Goal: Feedback & Contribution: Contribute content

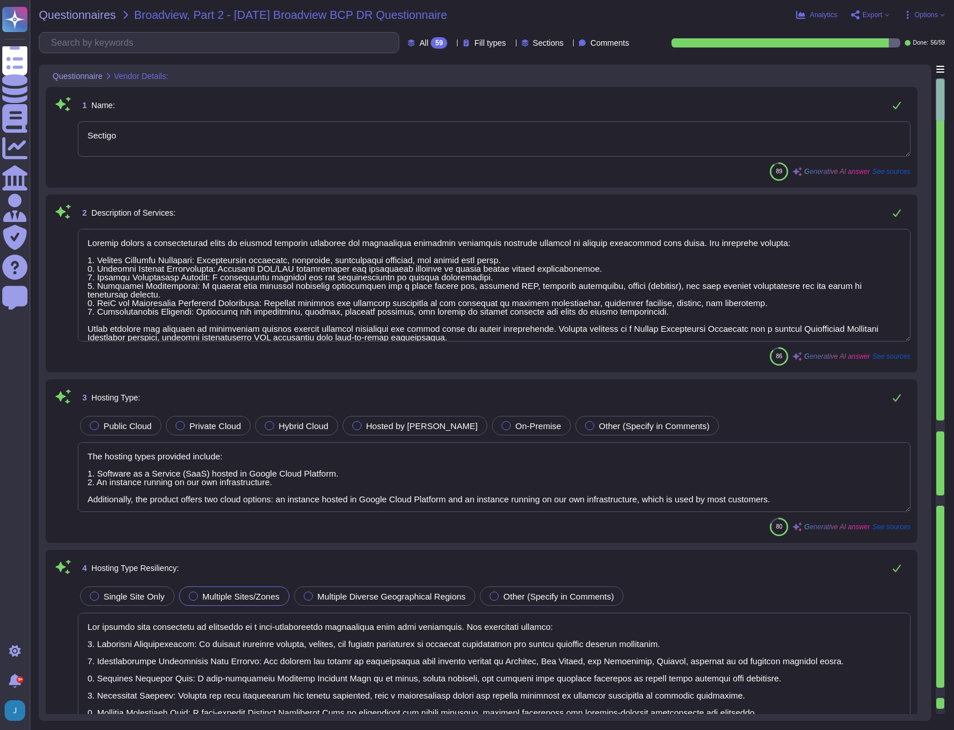
type textarea "Sectigo"
type textarea "Sectigo offers a comprehensive range of digital identity solutions and certific…"
type textarea "The hosting types provided include: 1. Software as a Service (SaaS) hosted in G…"
type textarea "Our hosting type resiliency is supported by a high-availability environment wit…"
type textarea "The cloud hosting models provided include: 1. Software as a Service (SaaS) host…"
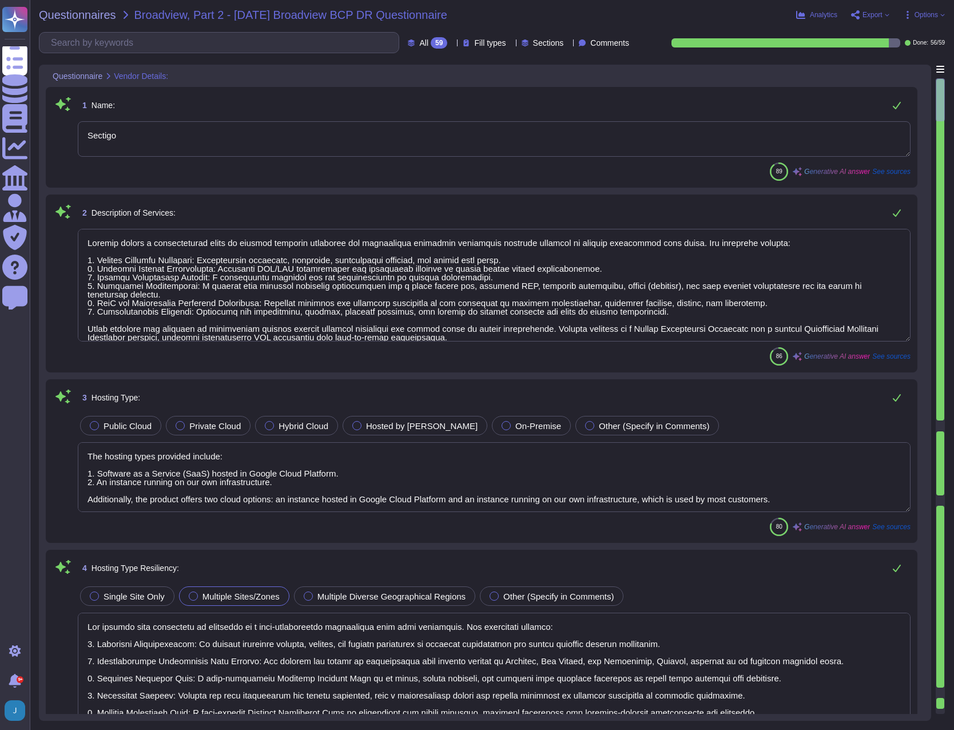
type textarea "Our Business Continuity Plan (BCP) is well-documented and tested annually to en…"
click at [90, 15] on span "Questionnaires" at bounding box center [77, 14] width 77 height 11
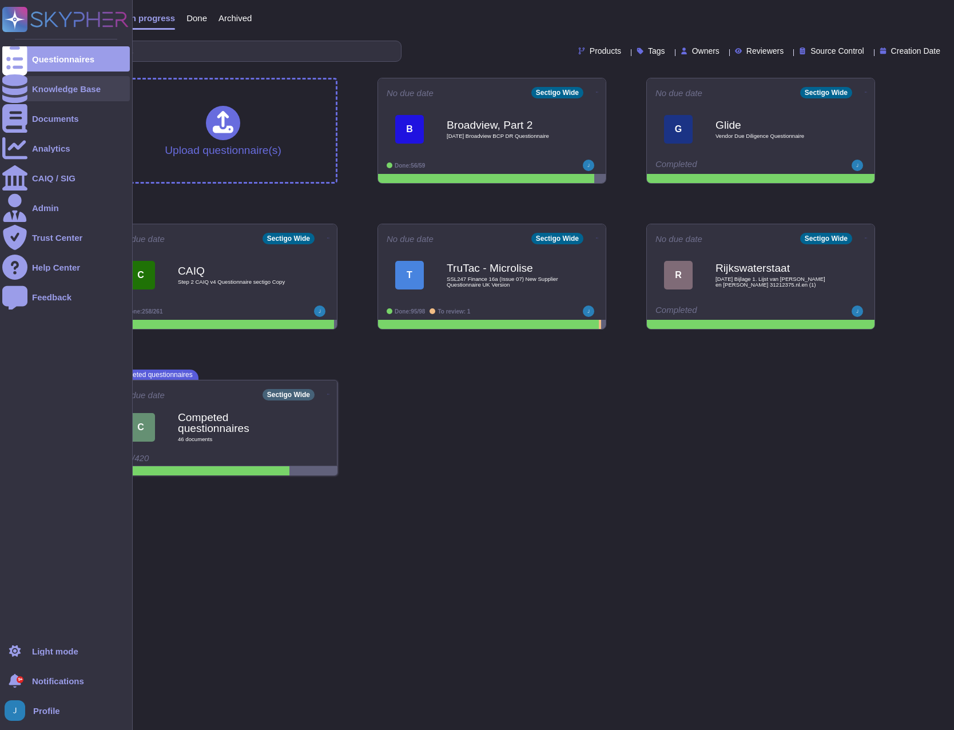
click at [63, 90] on div "Knowledge Base" at bounding box center [66, 89] width 69 height 9
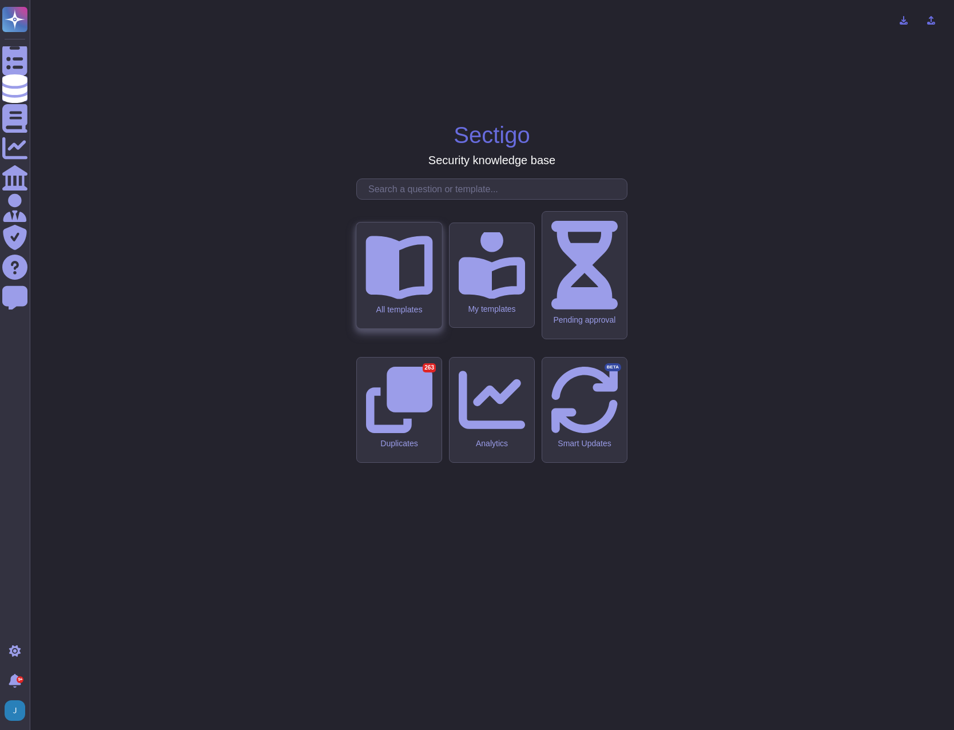
click at [402, 328] on div "All templates" at bounding box center [398, 276] width 85 height 106
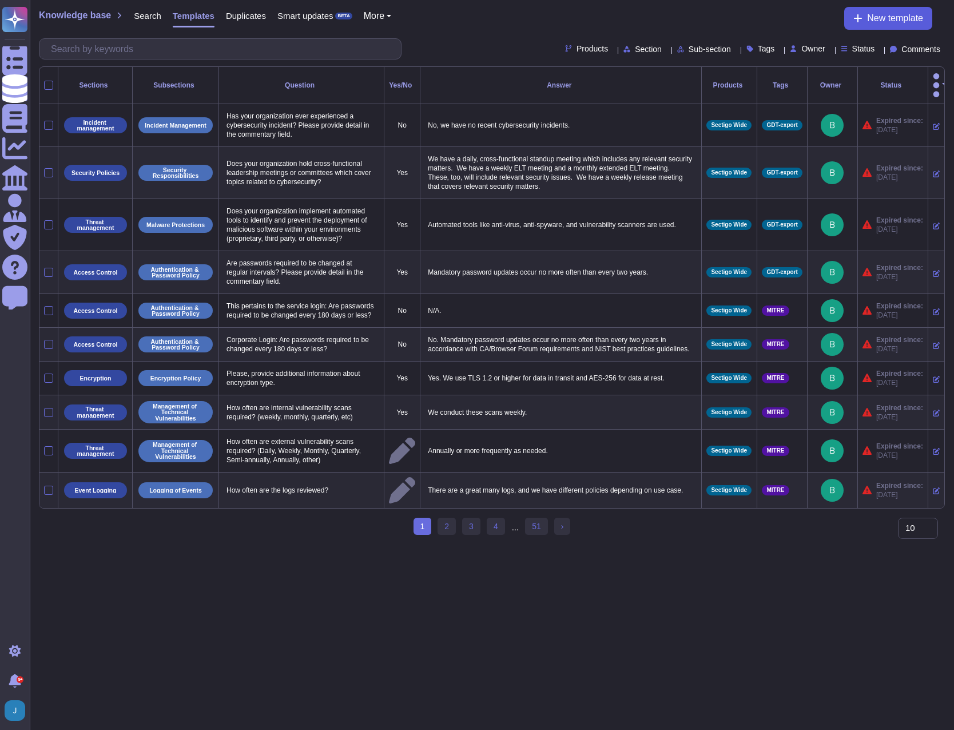
click at [898, 17] on span "New template" at bounding box center [895, 18] width 56 height 9
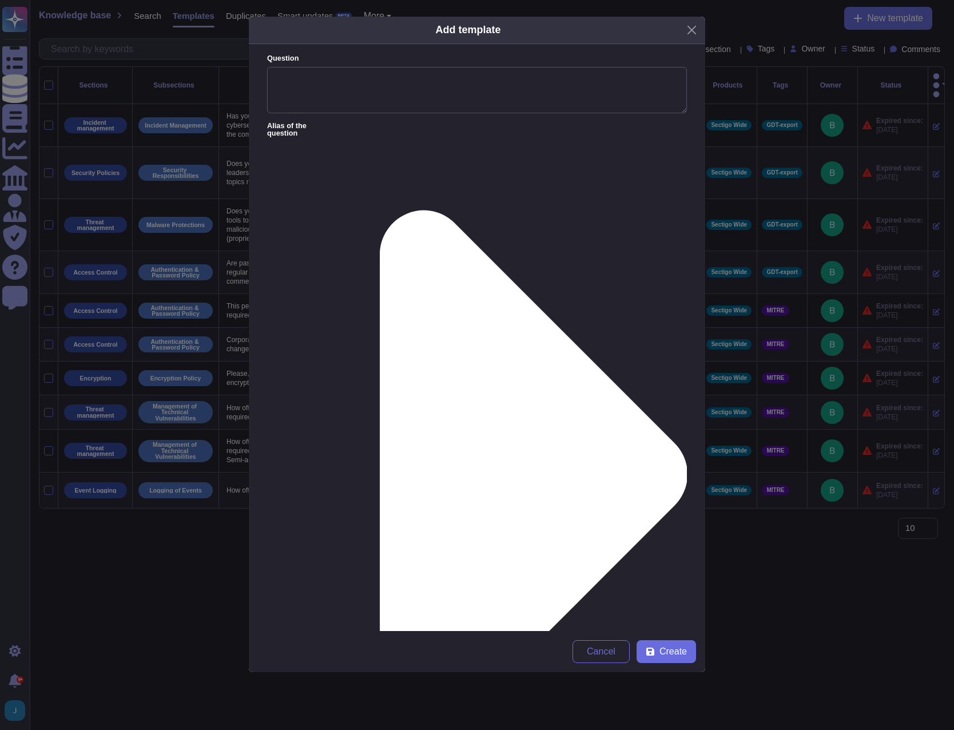
paste textarea "we do NOT use field level encryption in SCM."
type textarea "we do NOT use field level encryption in SCM."
click at [277, 77] on textarea "Question" at bounding box center [477, 90] width 420 height 47
type textarea "Do you use field level encryption?"
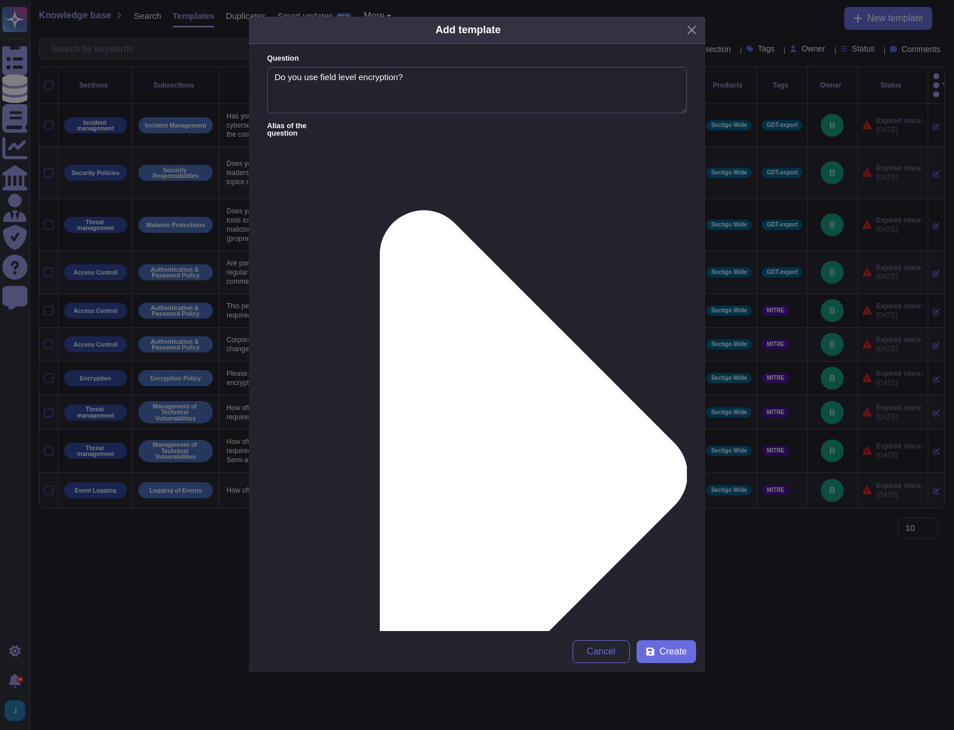
drag, startPoint x: 314, startPoint y: 162, endPoint x: 242, endPoint y: 154, distance: 72.5
click at [242, 154] on div "Add template Question Do you use field level encryption? Alias of the question …" at bounding box center [477, 365] width 954 height 730
type textarea "No, we do not use field level encryption in SCM."
click at [678, 653] on span "Create" at bounding box center [673, 651] width 27 height 9
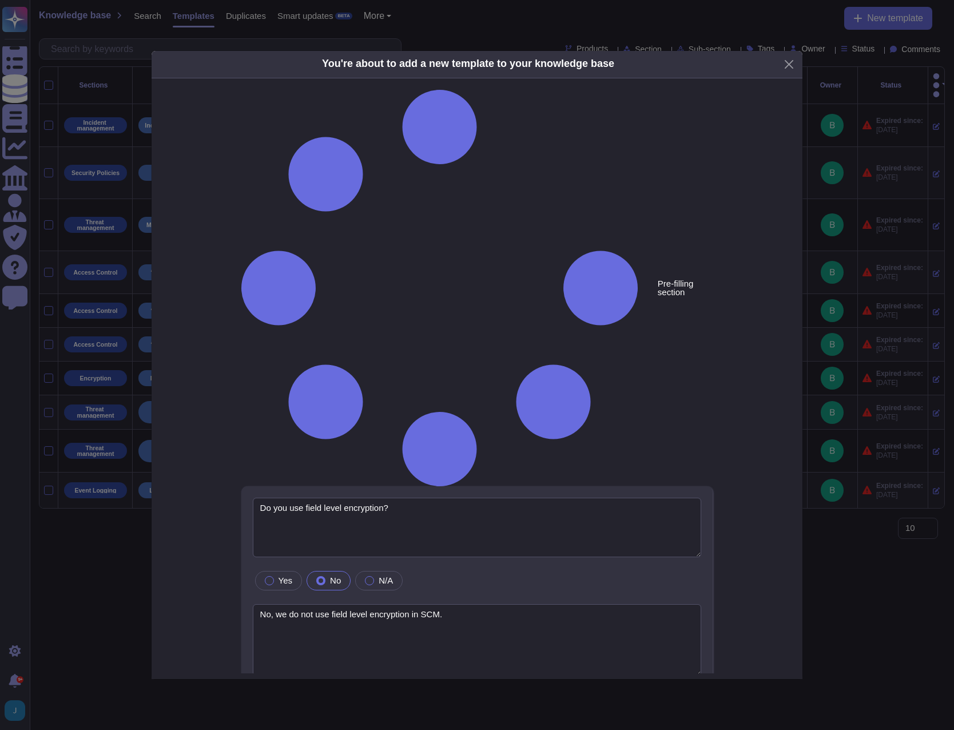
type textarea "Do you use field level encryption?"
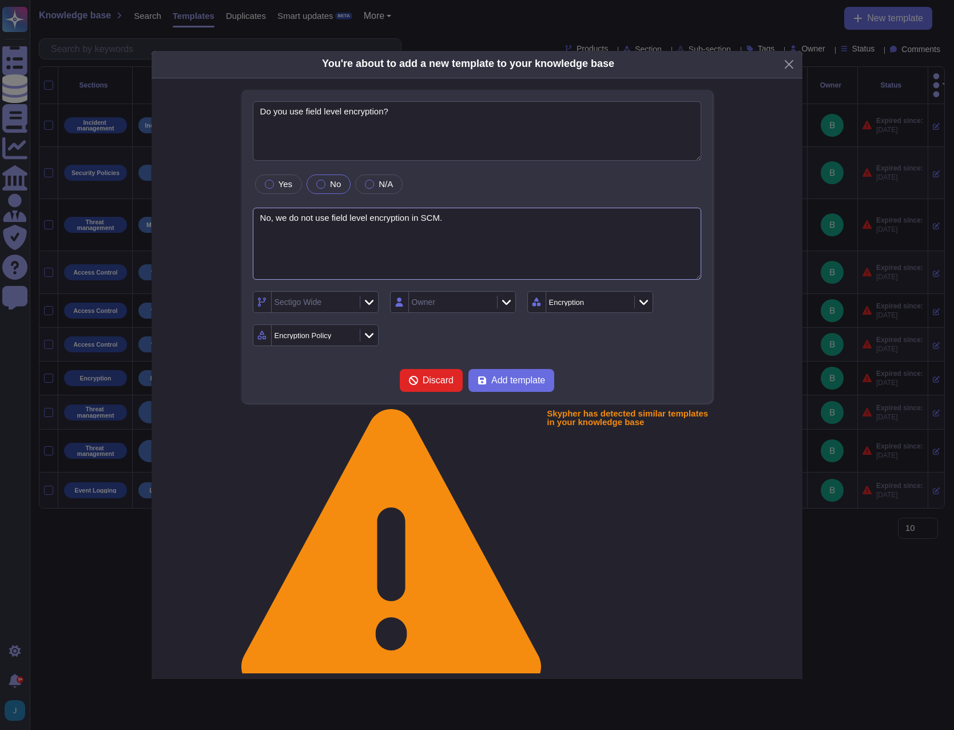
click at [486, 279] on textarea "No, we do not use field level encryption in SCM." at bounding box center [477, 244] width 449 height 73
paste textarea "Only ssn and credit_card are encrypted, while name and email remain in plaintex…"
drag, startPoint x: 446, startPoint y: 280, endPoint x: 453, endPoint y: 297, distance: 18.5
click at [453, 280] on textarea "No, we do not use field level encryption in SCM. Only ssn and credit card are e…" at bounding box center [477, 244] width 449 height 73
type textarea "No, we do not use field level encryption in SCM."
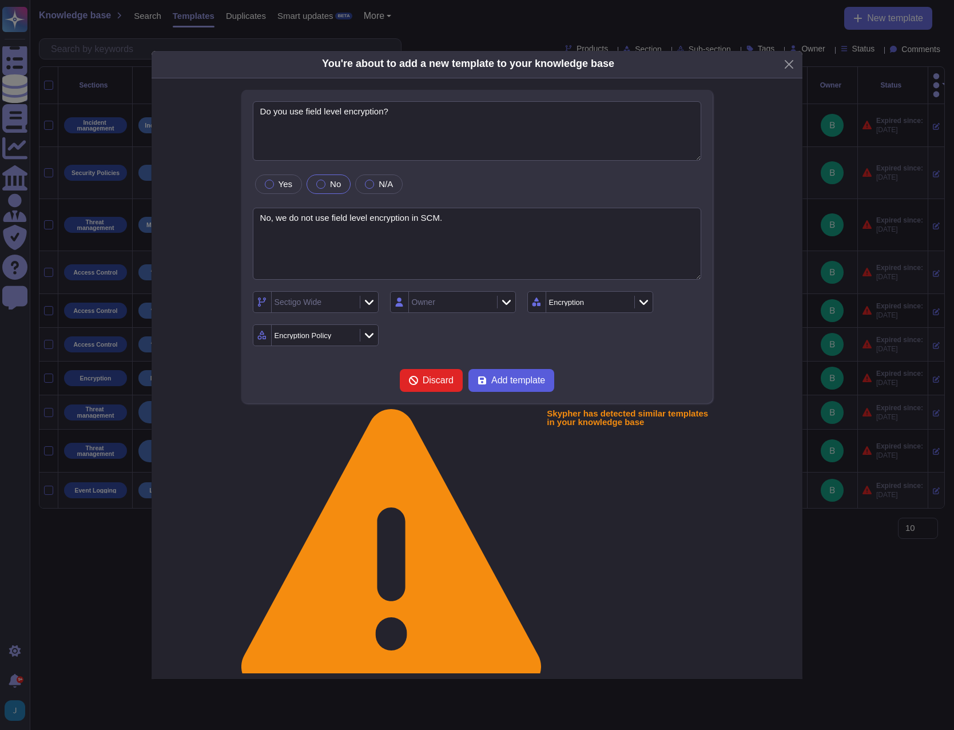
click at [516, 385] on span "Add template" at bounding box center [519, 380] width 54 height 9
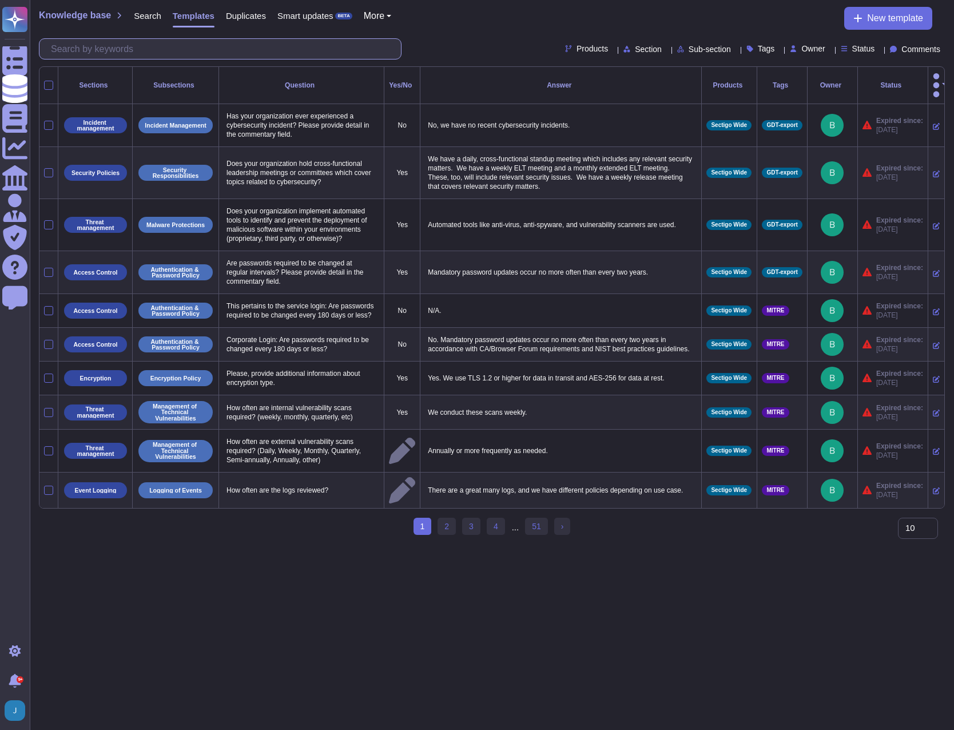
click at [146, 52] on input "text" at bounding box center [223, 49] width 356 height 20
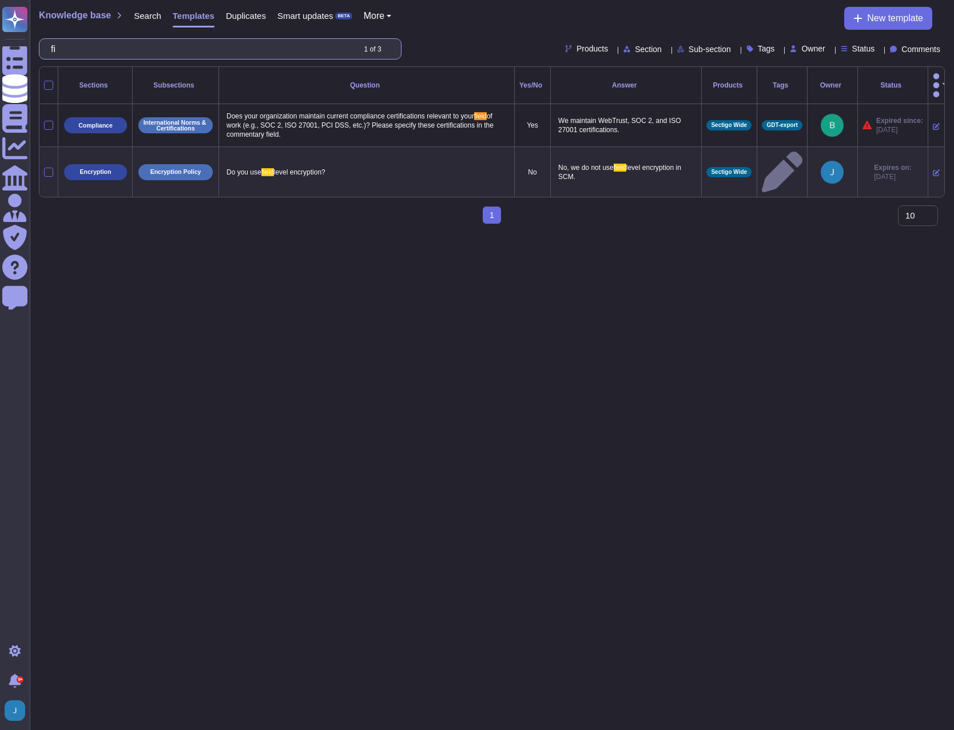
type input "f"
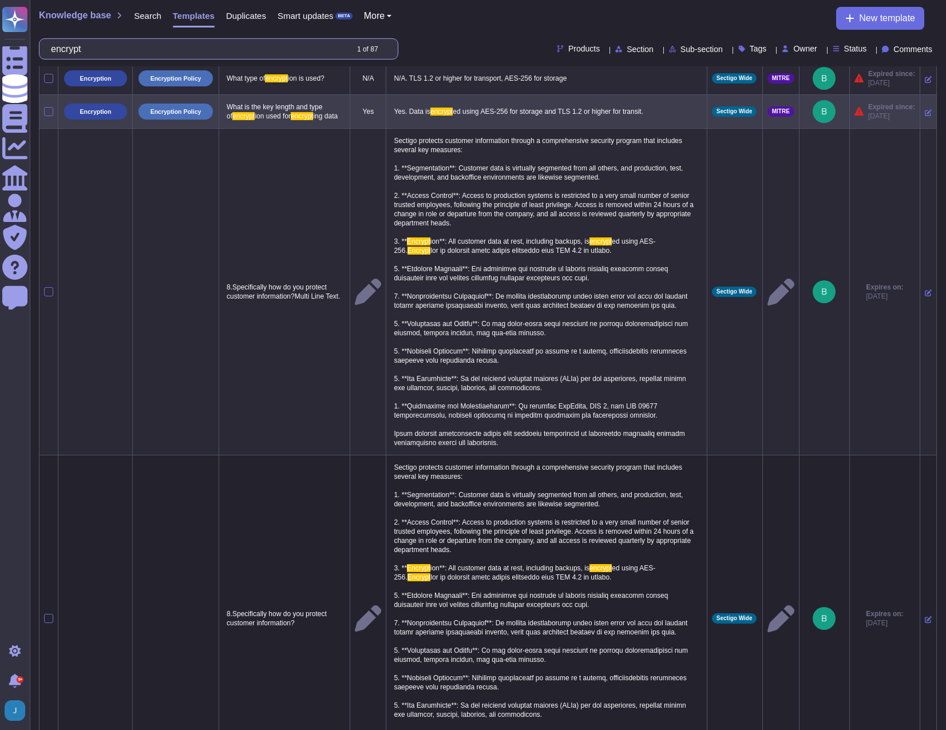
scroll to position [229, 0]
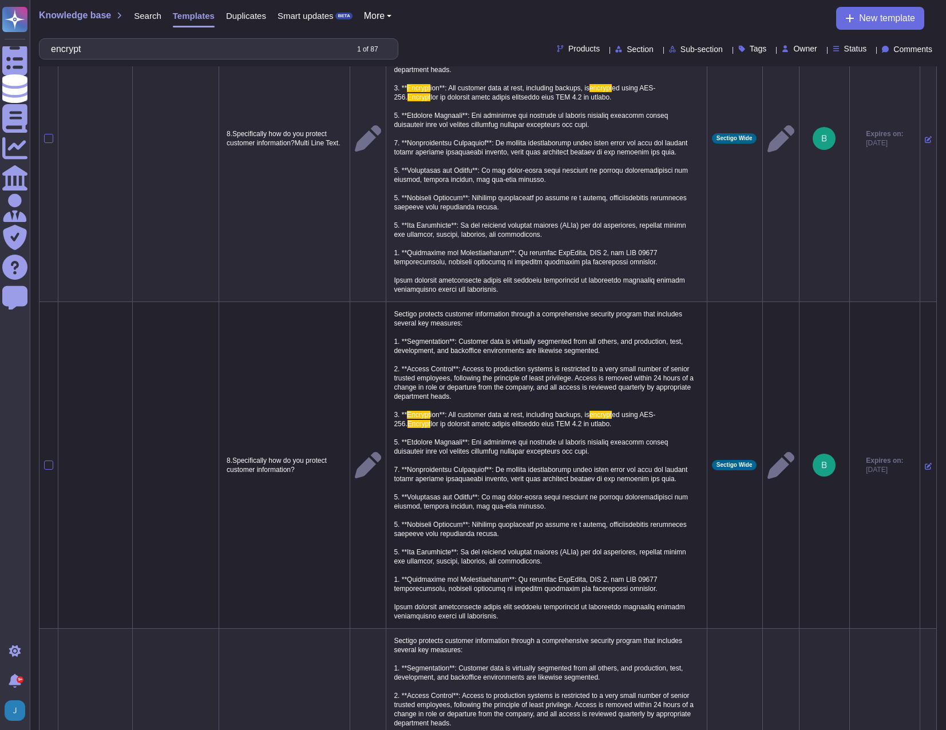
type input "encrypt"
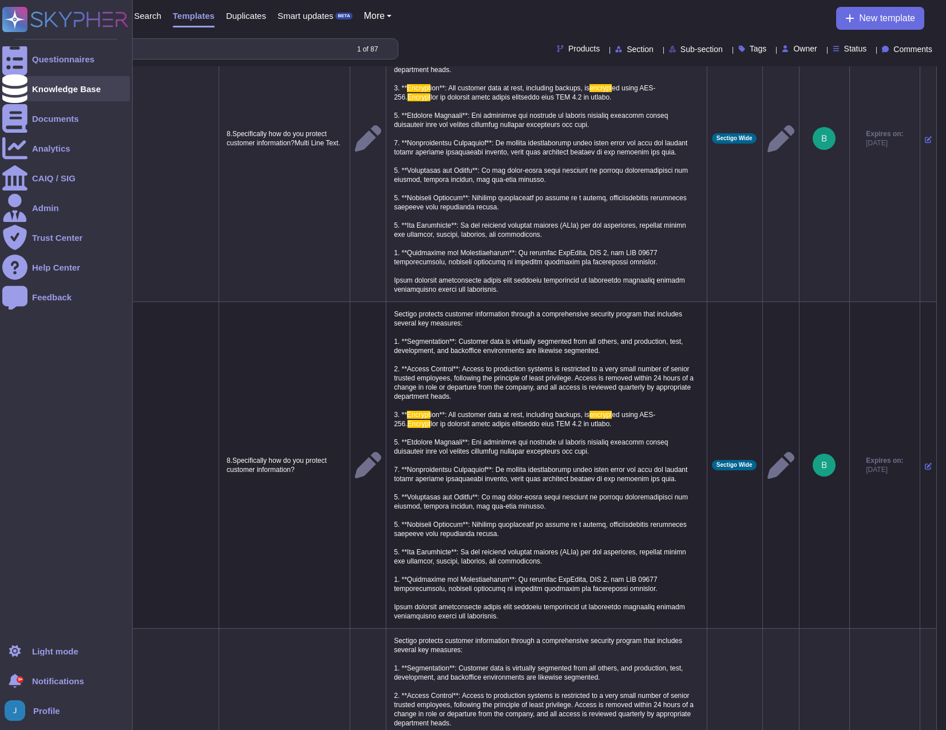
click at [23, 91] on div at bounding box center [14, 88] width 25 height 25
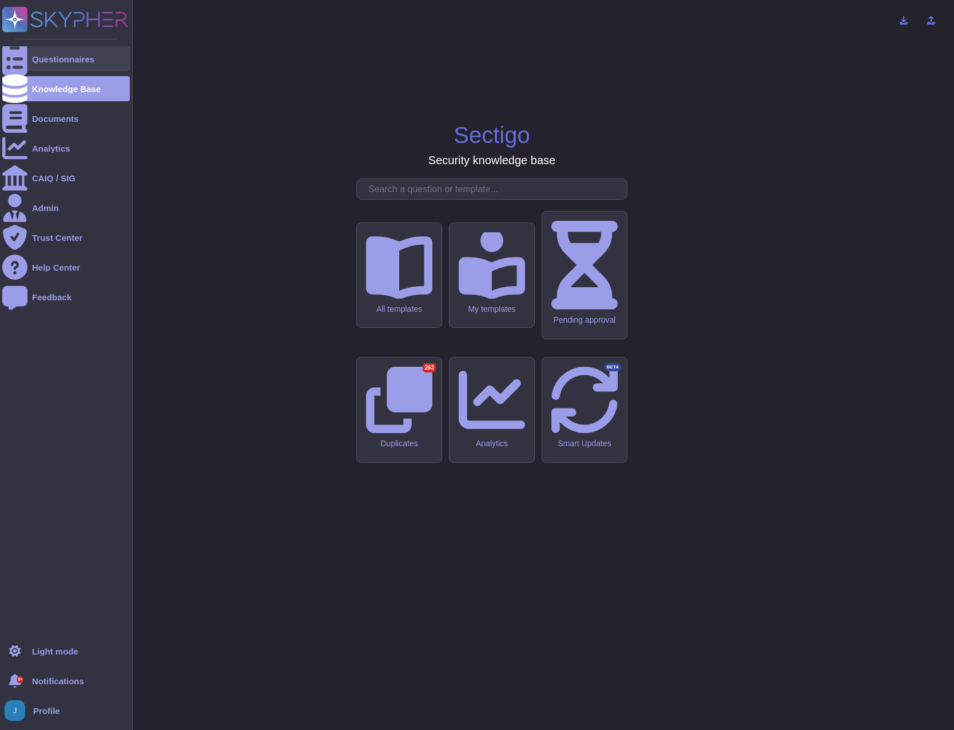
click at [61, 65] on div "Questionnaires" at bounding box center [66, 58] width 128 height 25
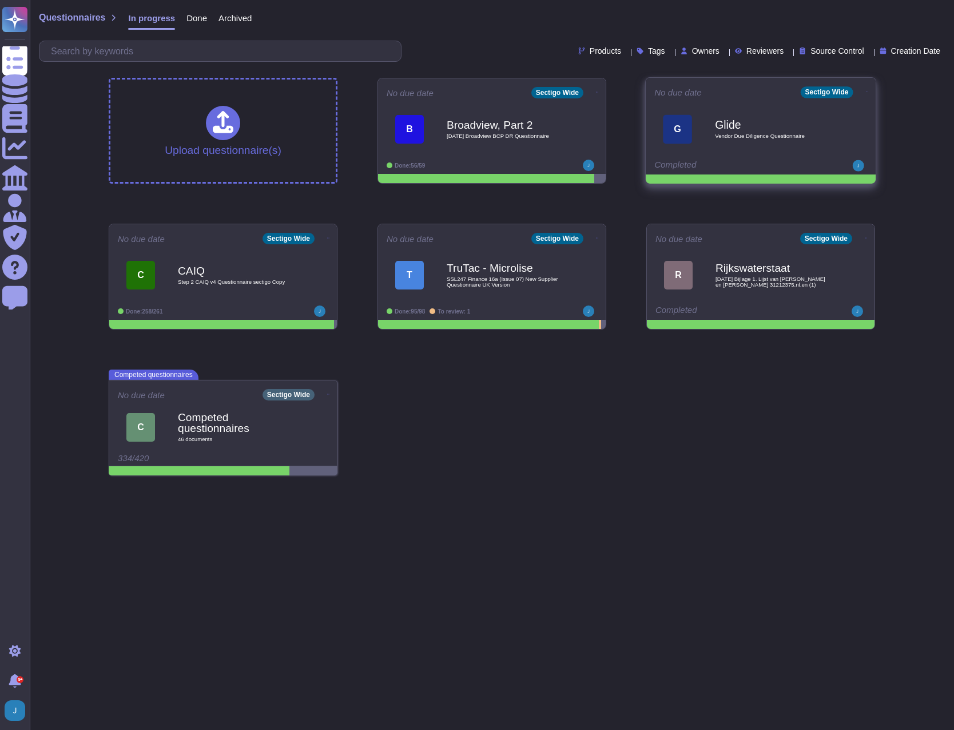
click at [866, 90] on icon at bounding box center [867, 91] width 2 height 3
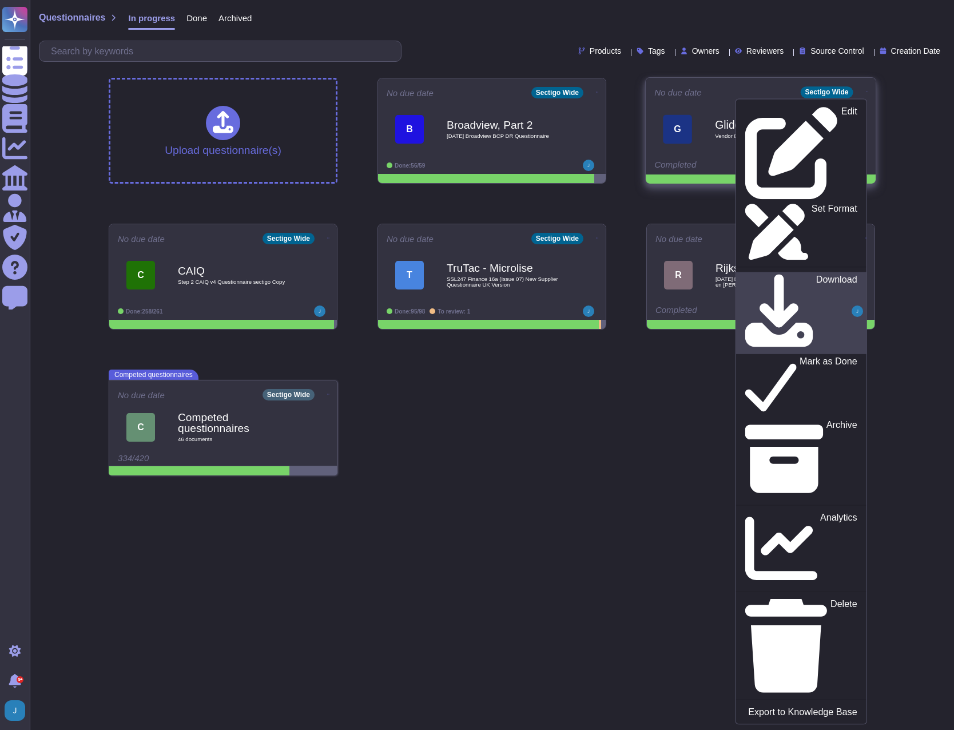
click at [817, 275] on p "Download" at bounding box center [837, 313] width 41 height 77
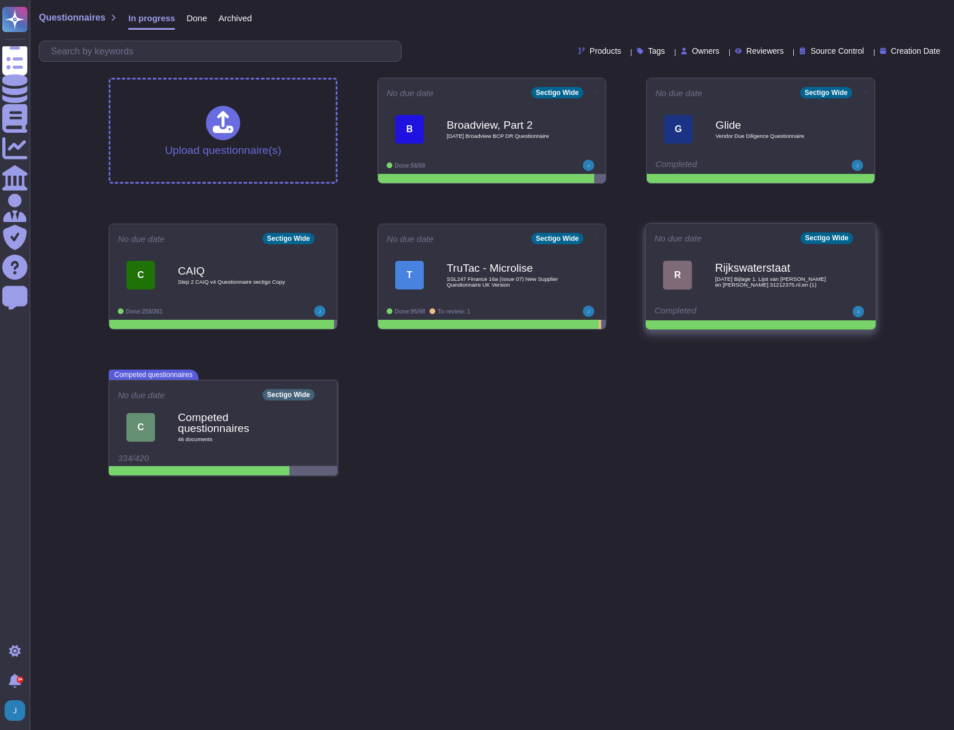
click at [865, 231] on span at bounding box center [867, 237] width 5 height 12
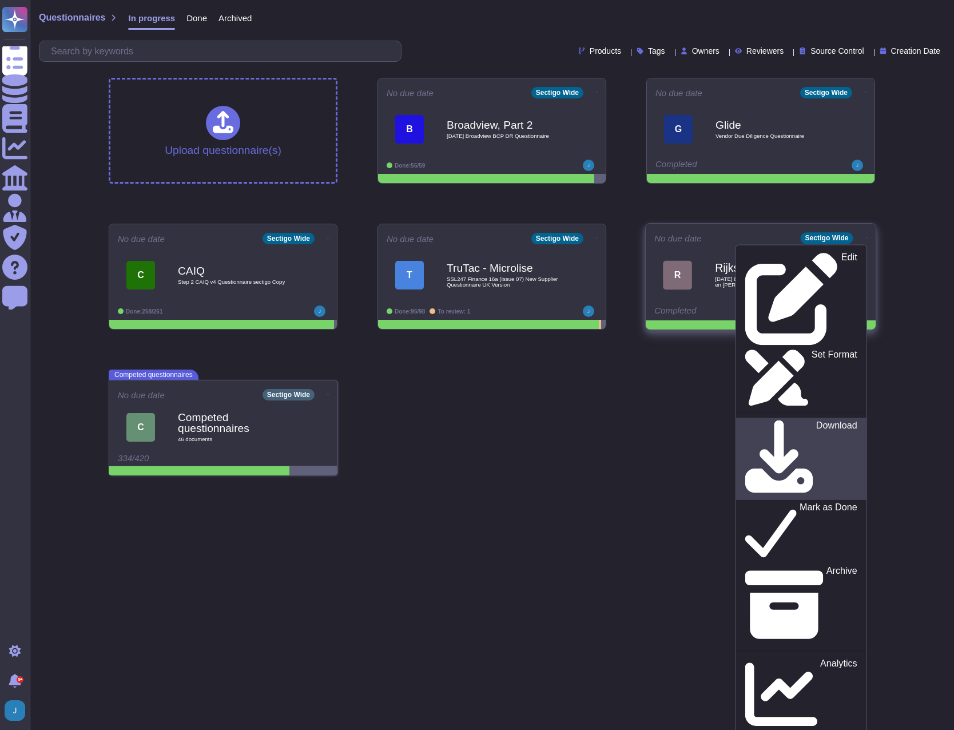
click at [817, 421] on p "Download" at bounding box center [837, 459] width 41 height 77
